Goal: Information Seeking & Learning: Learn about a topic

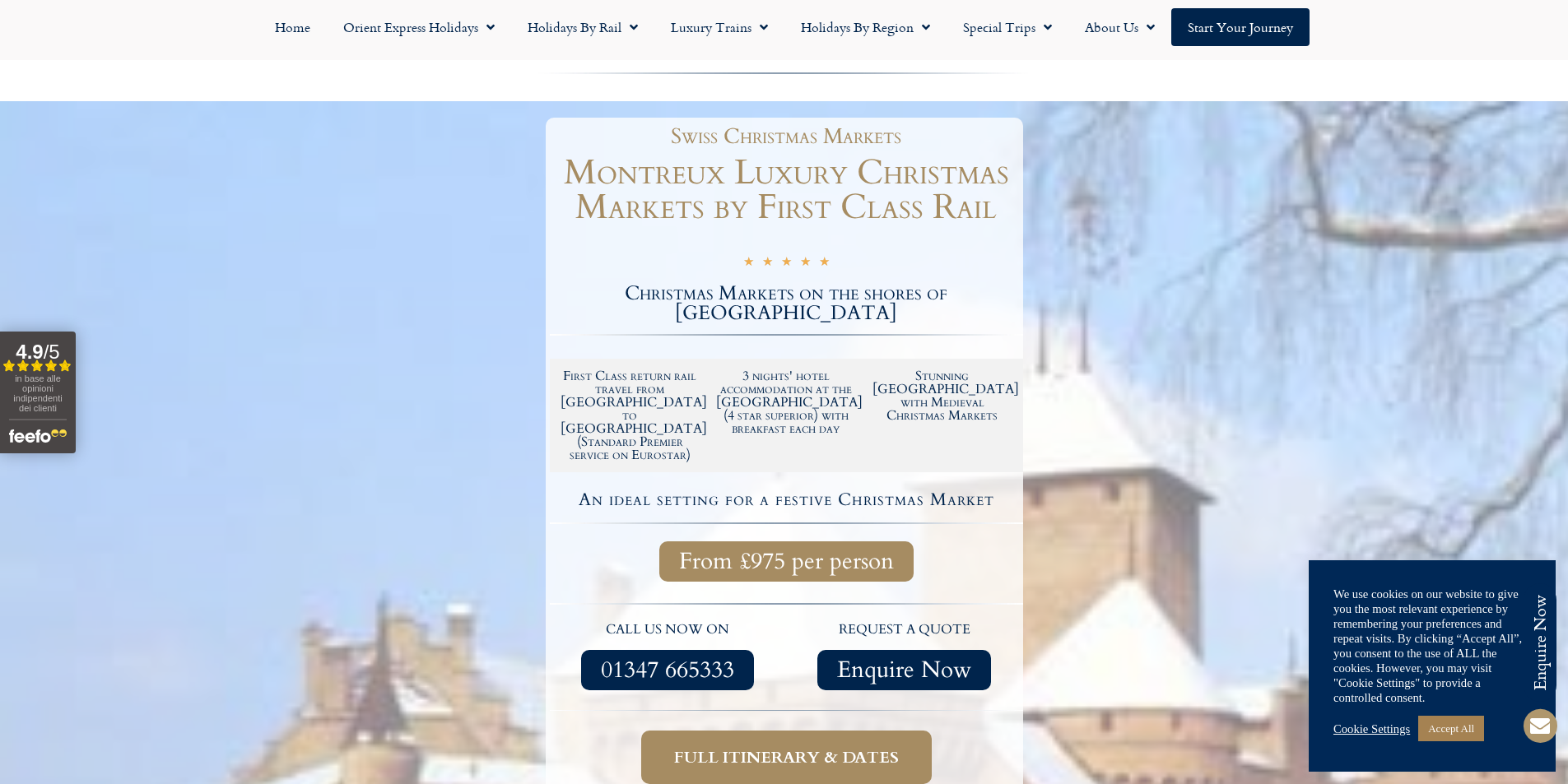
scroll to position [357, 0]
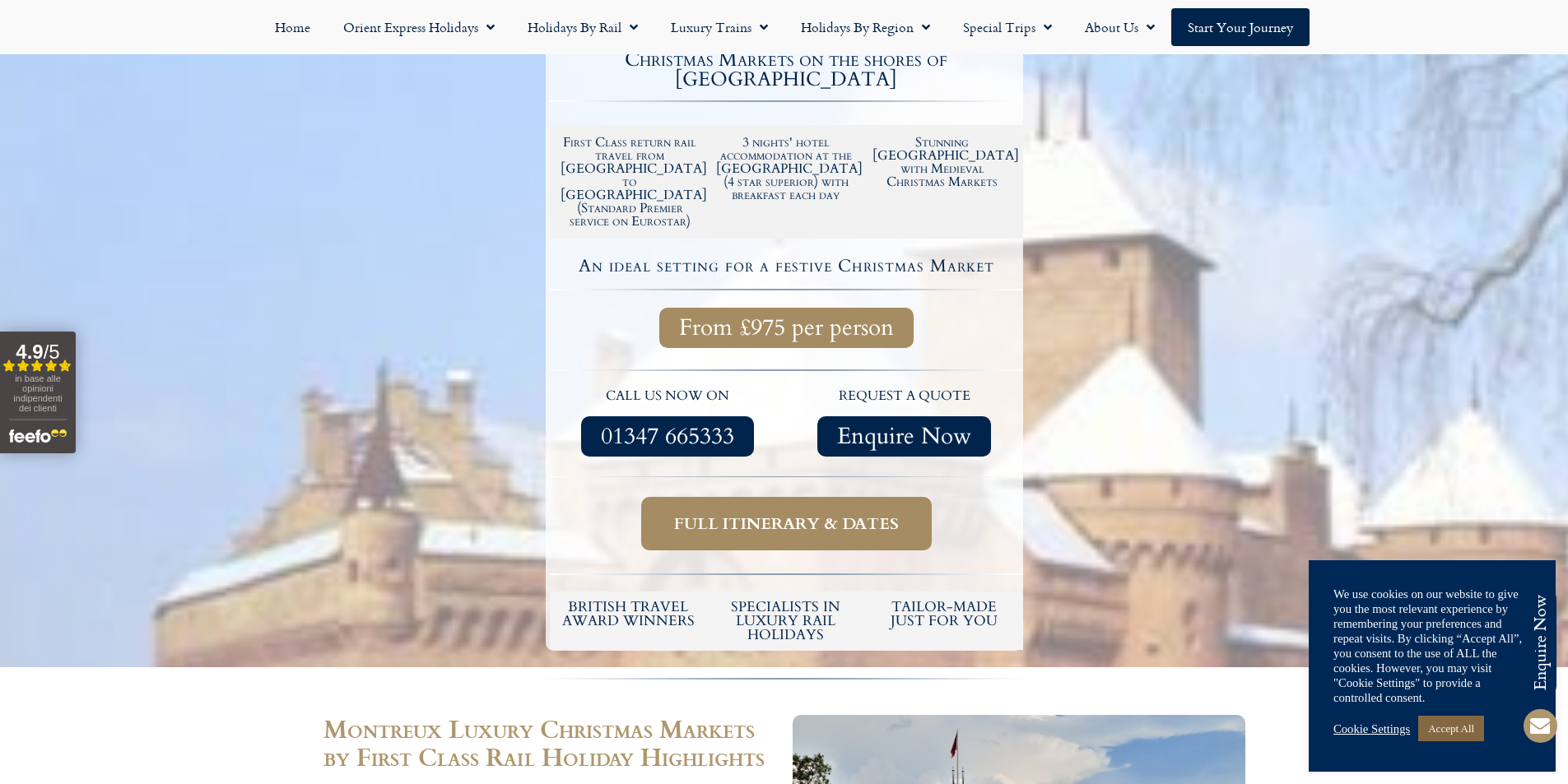
click at [1459, 727] on link "Accept All" at bounding box center [1452, 728] width 66 height 25
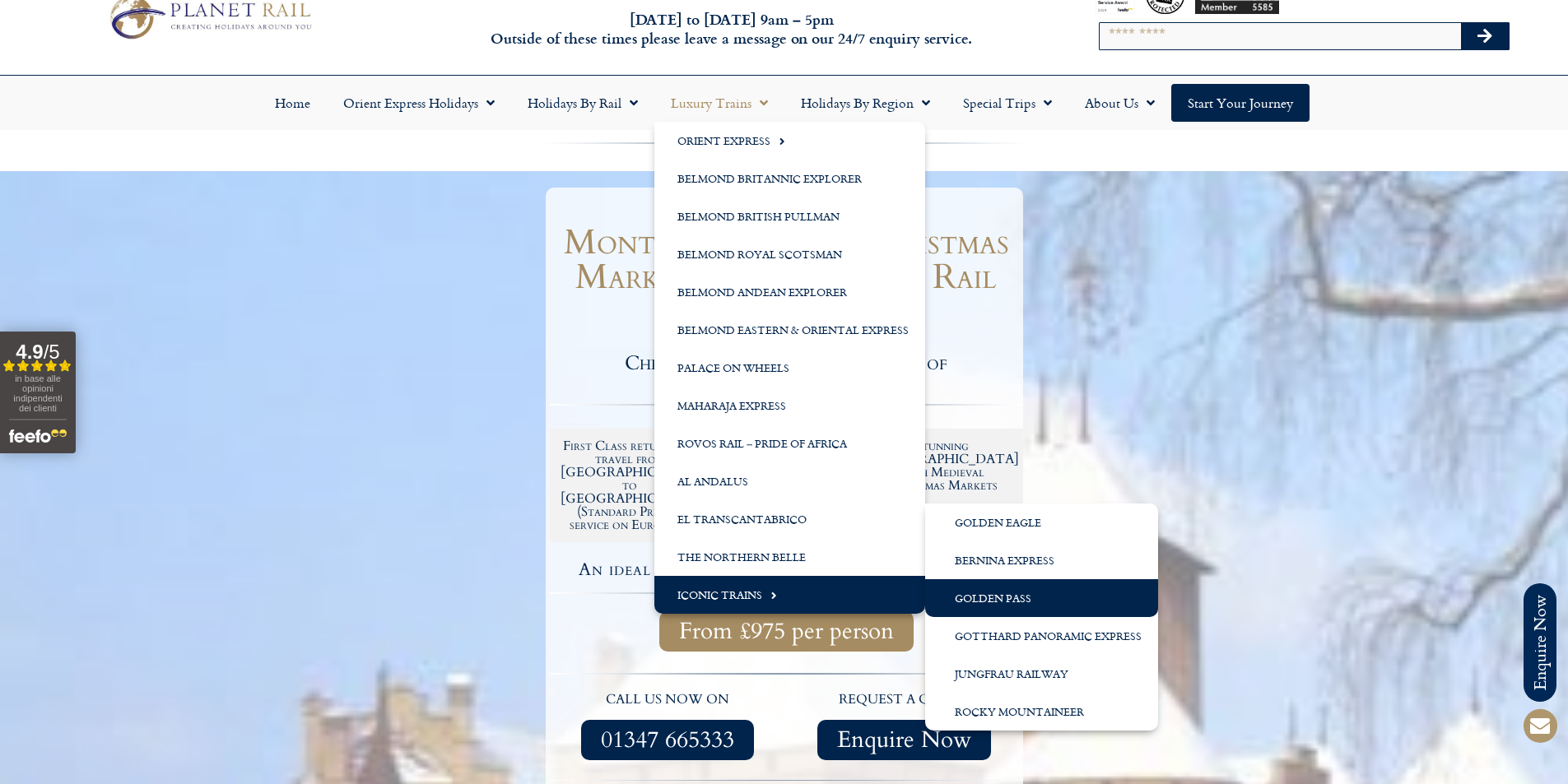
scroll to position [83, 0]
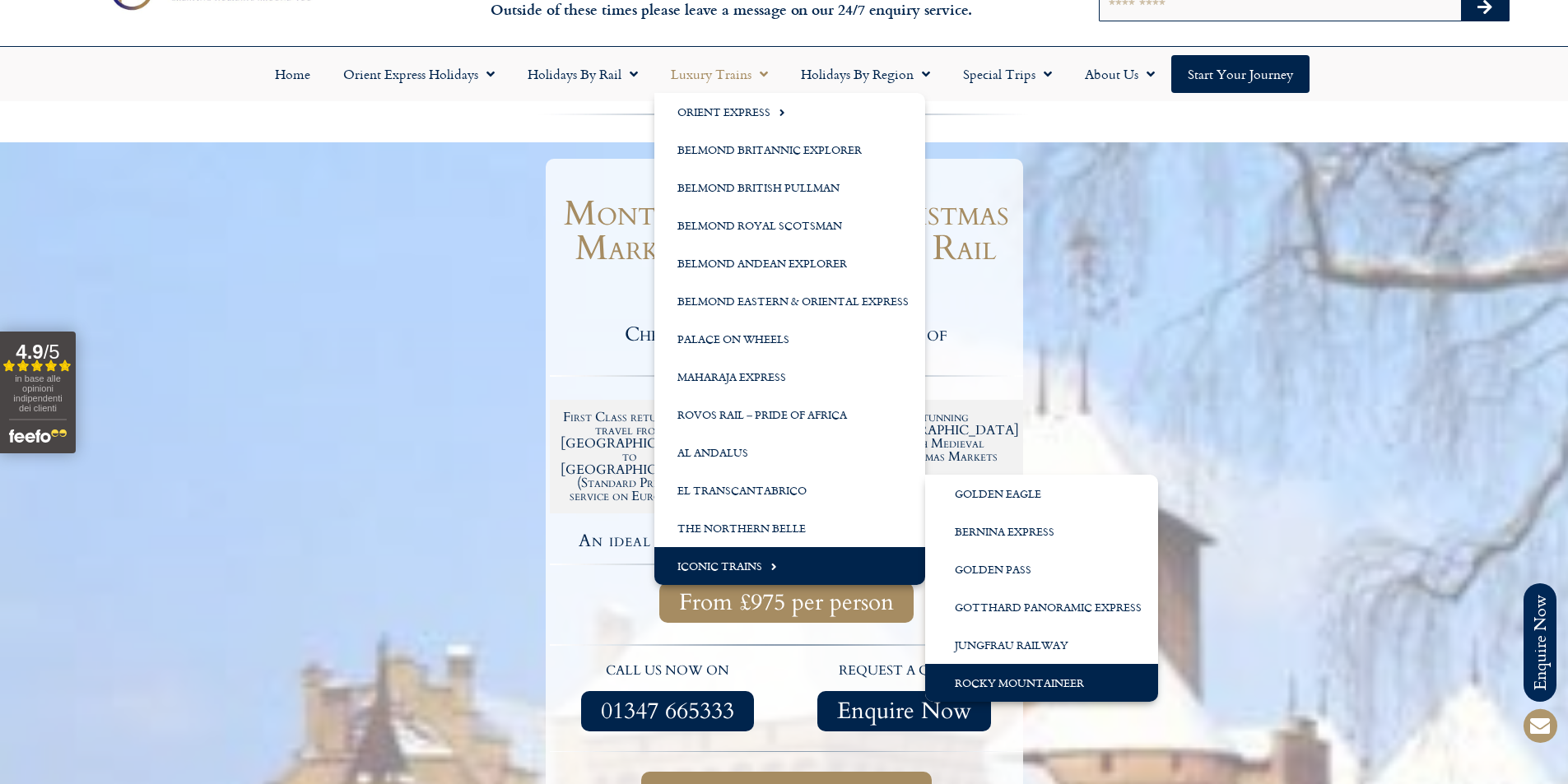
click at [1015, 679] on link "Rocky Mountaineer" at bounding box center [1042, 683] width 233 height 38
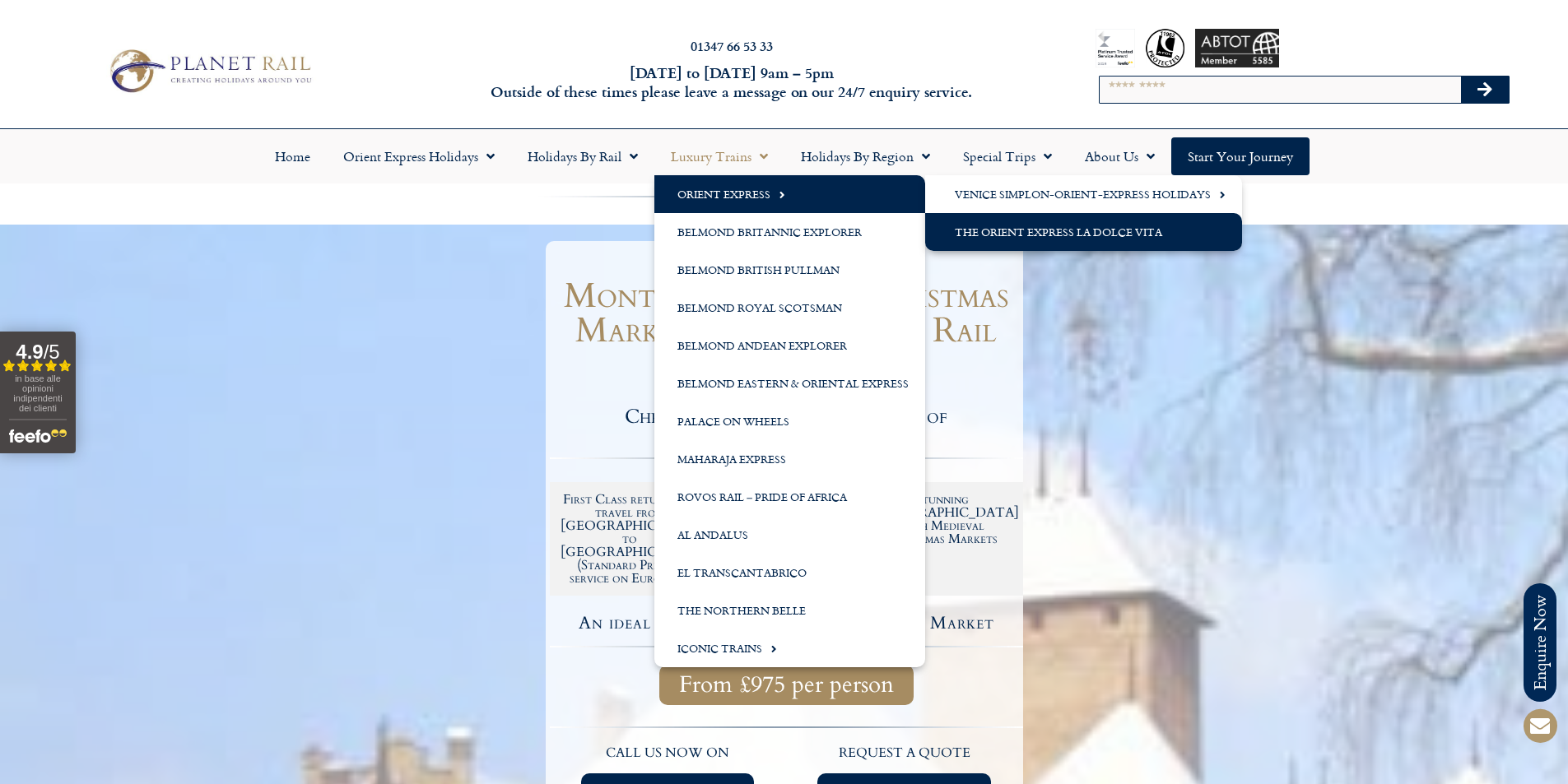
click at [1106, 229] on link "The Orient Express La Dolce Vita" at bounding box center [1083, 232] width 317 height 38
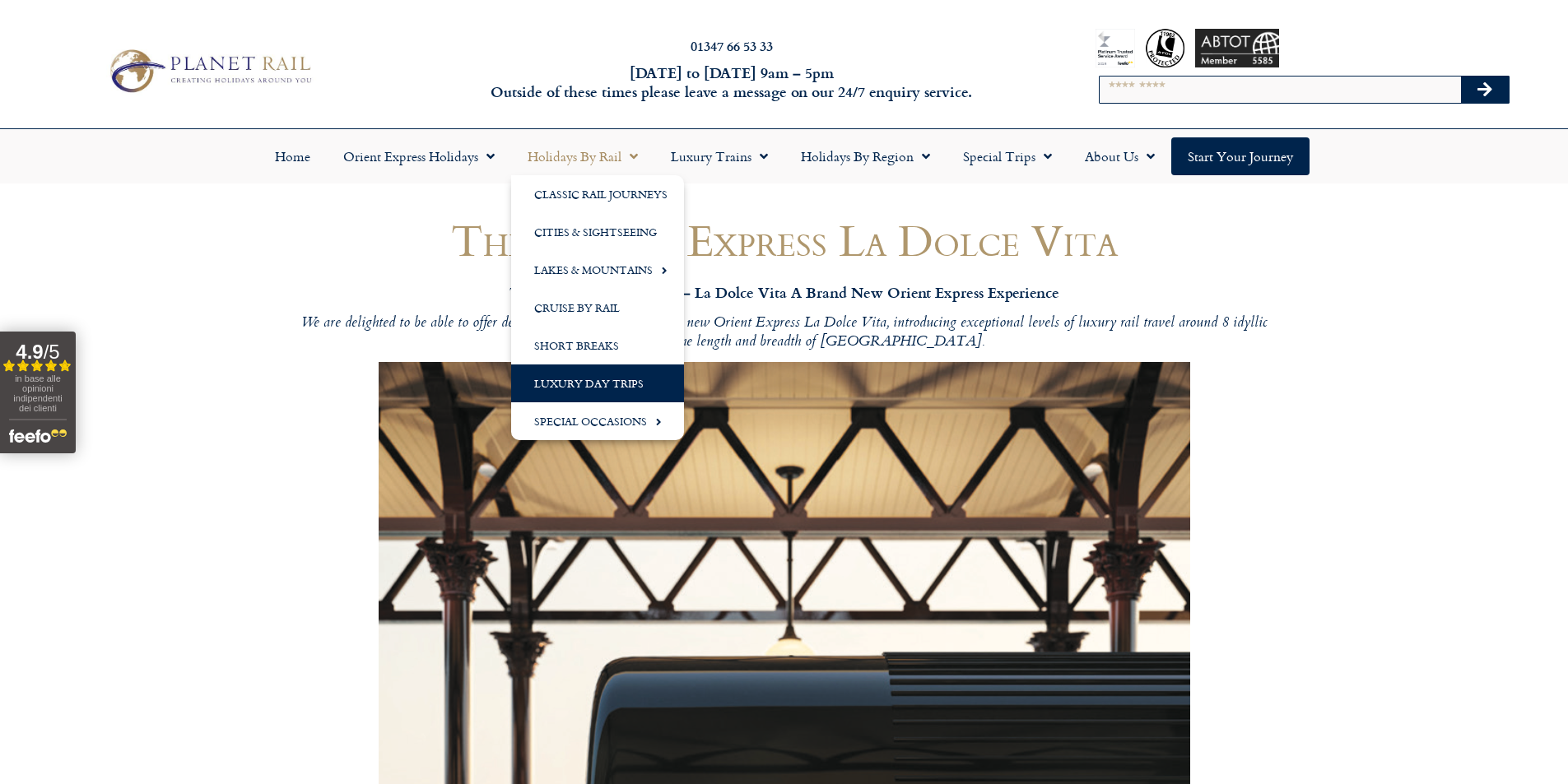
click at [612, 386] on link "Luxury Day Trips" at bounding box center [598, 383] width 173 height 38
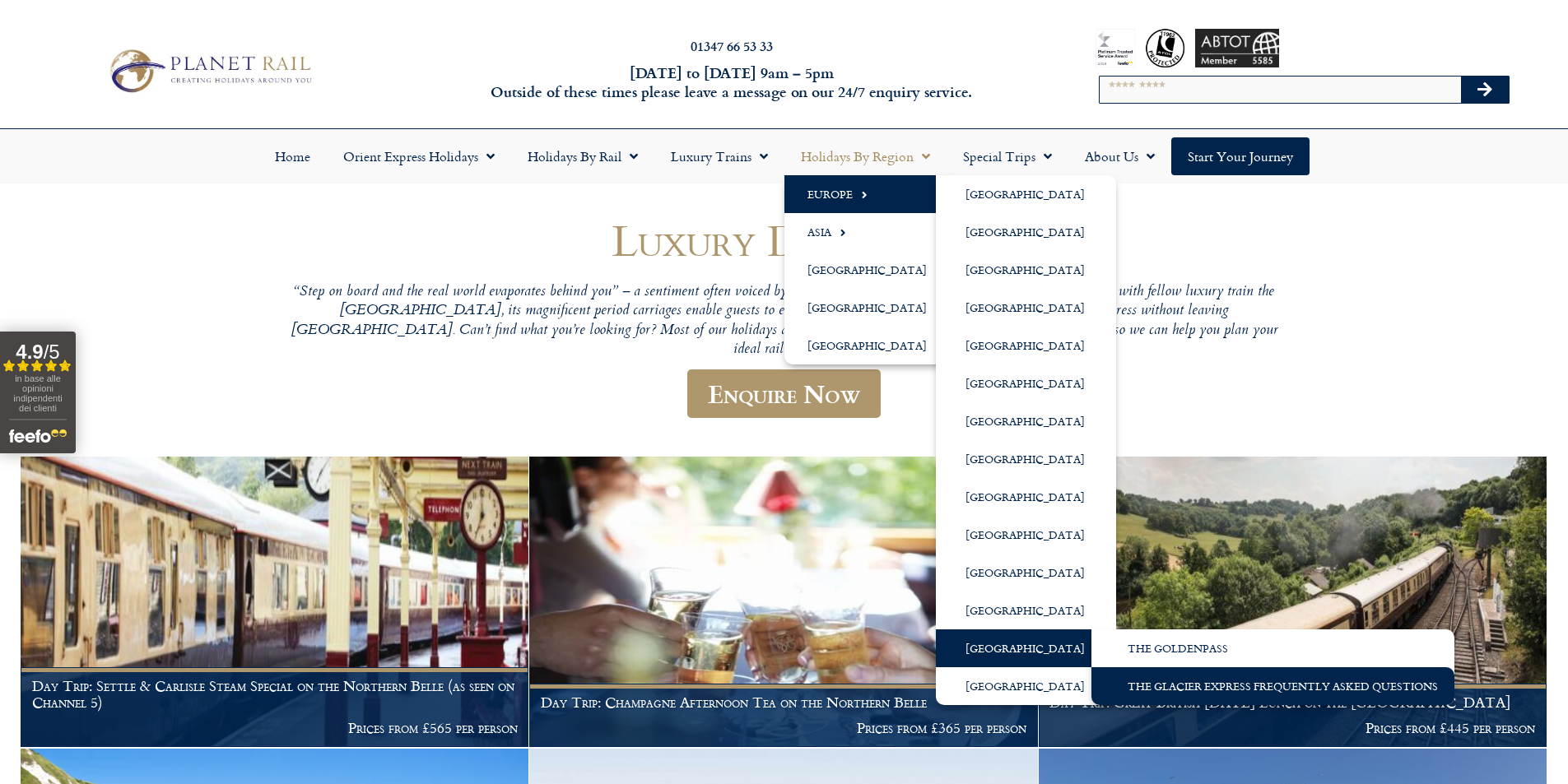
click at [1141, 693] on link "The Glacier Express Frequently Asked Questions" at bounding box center [1273, 686] width 363 height 38
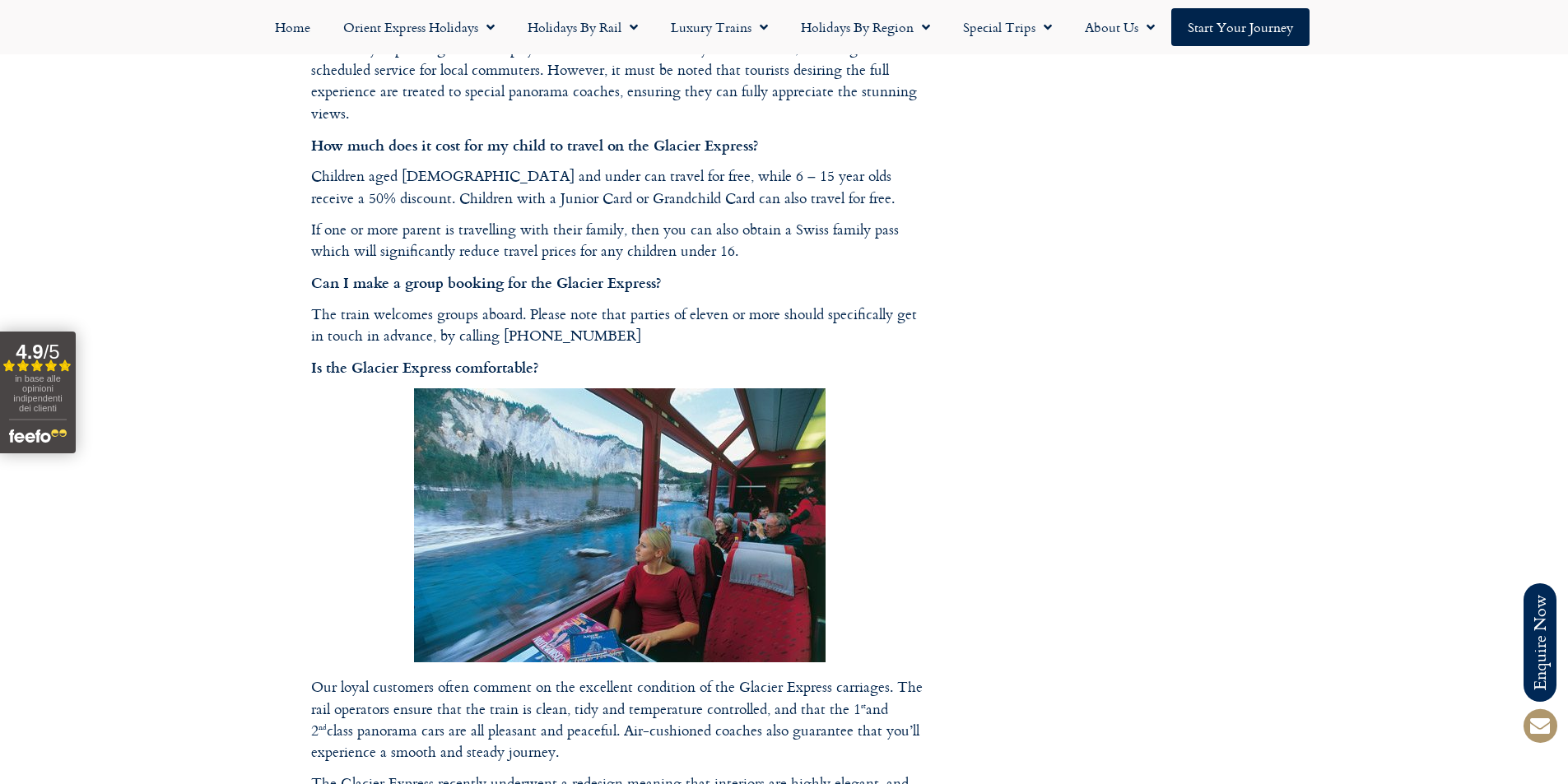
scroll to position [1234, 0]
